Goal: Use online tool/utility: Utilize a website feature to perform a specific function

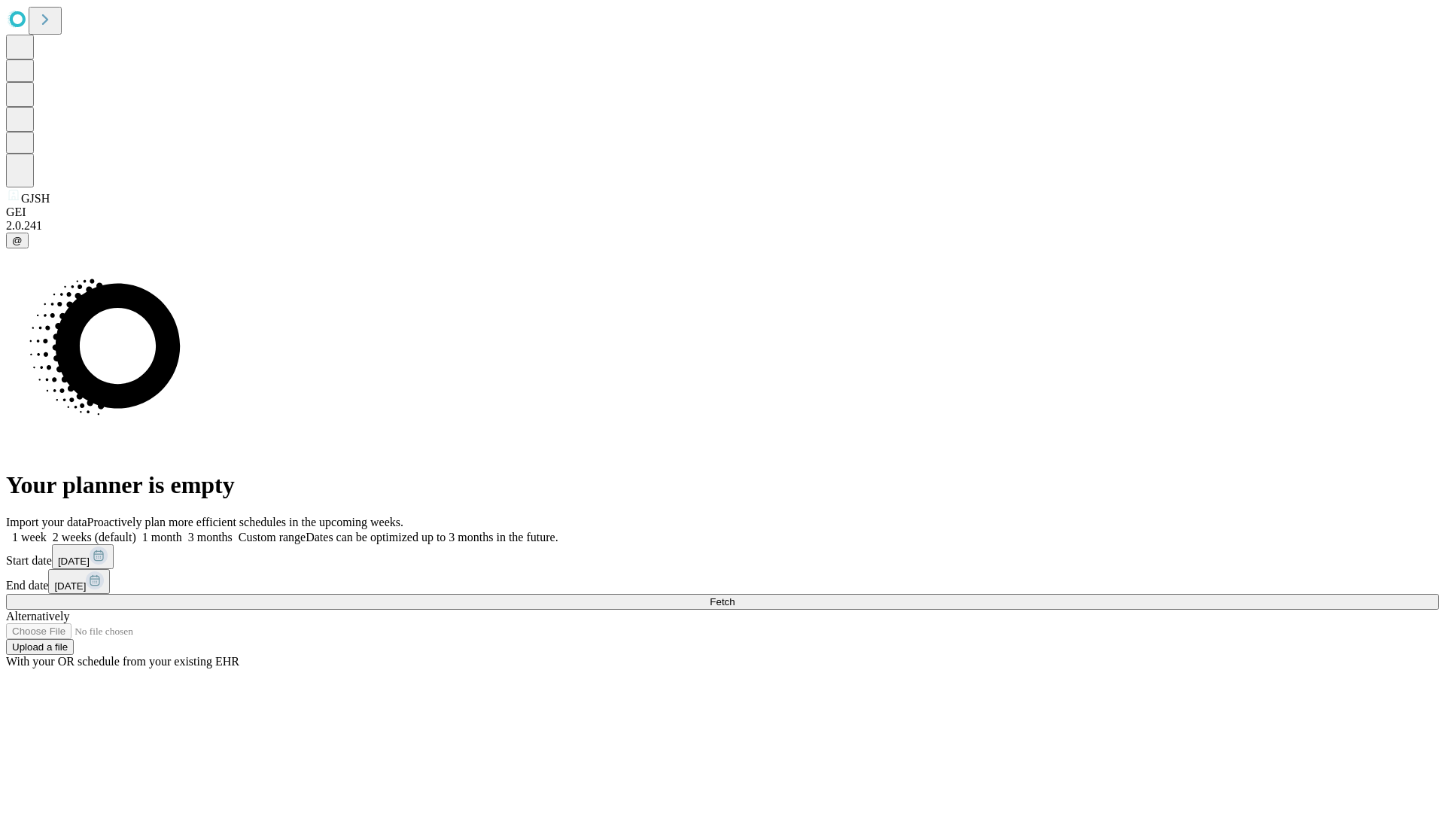
click at [735, 596] on span "Fetch" at bounding box center [722, 601] width 25 height 11
